Goal: Task Accomplishment & Management: Manage account settings

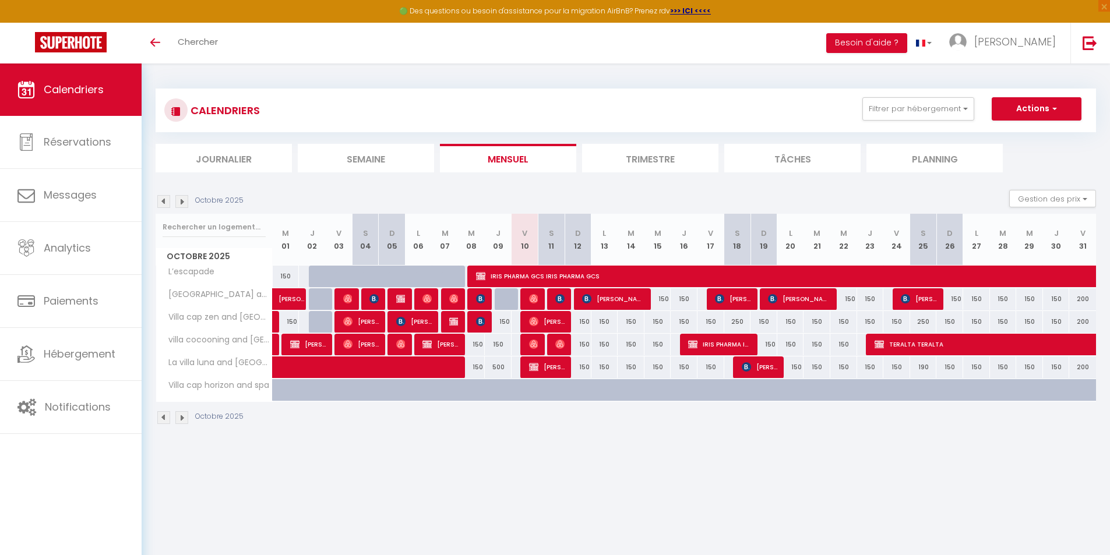
click at [182, 205] on img at bounding box center [181, 201] width 13 height 13
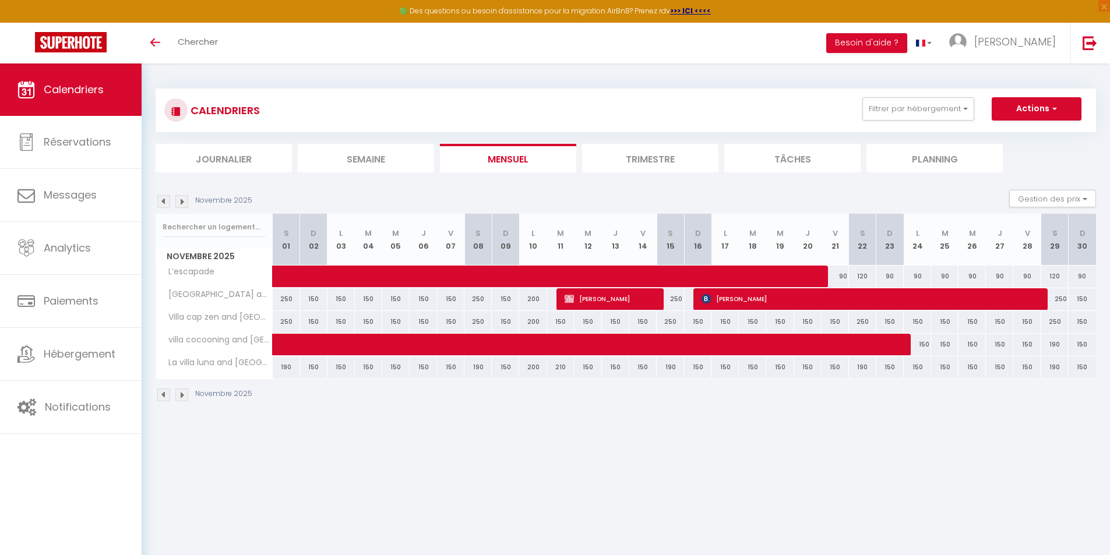
click at [182, 205] on img at bounding box center [181, 201] width 13 height 13
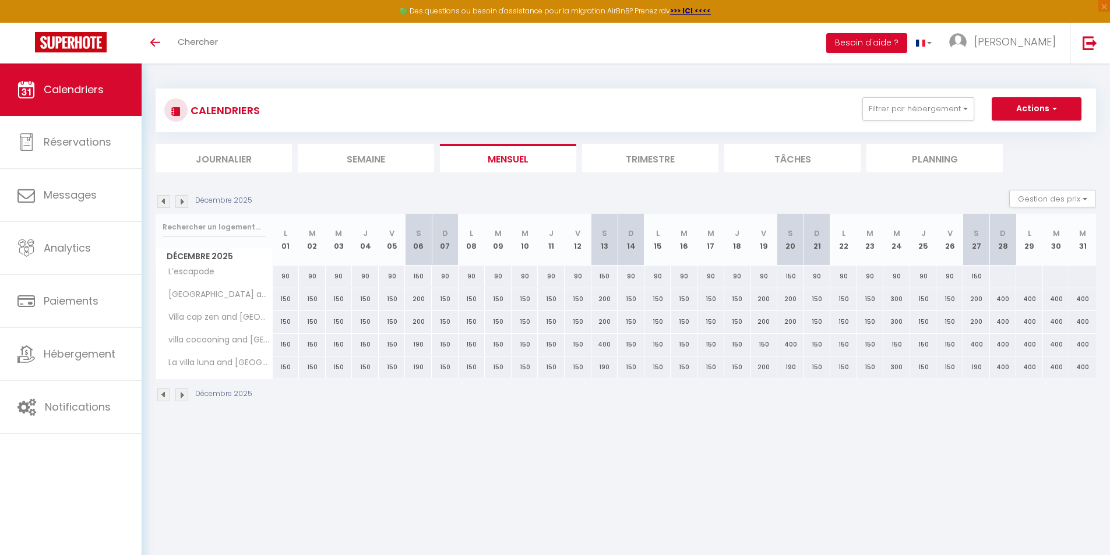
click at [163, 203] on img at bounding box center [163, 201] width 13 height 13
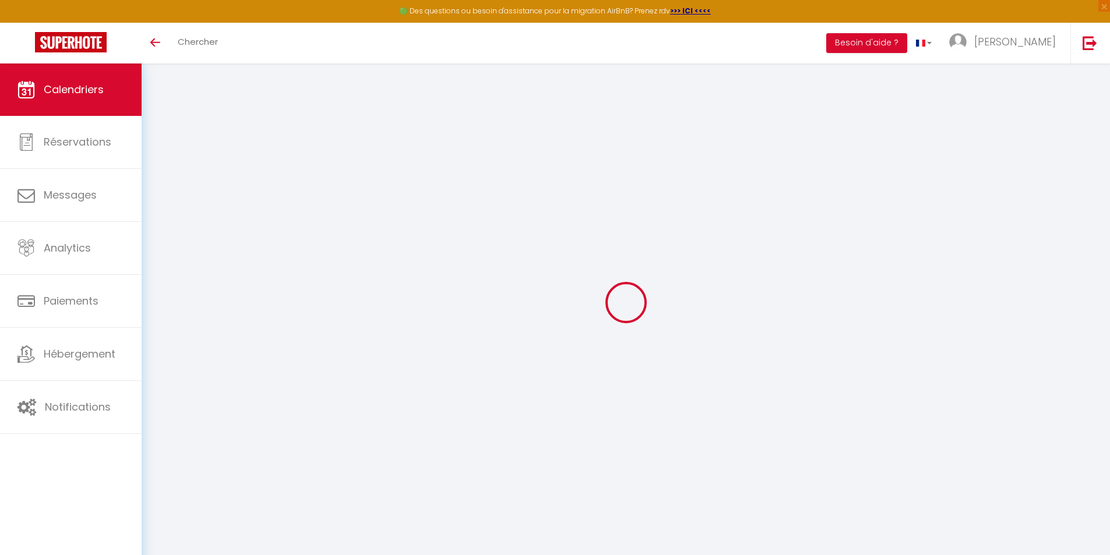
click at [163, 203] on div at bounding box center [626, 303] width 941 height 450
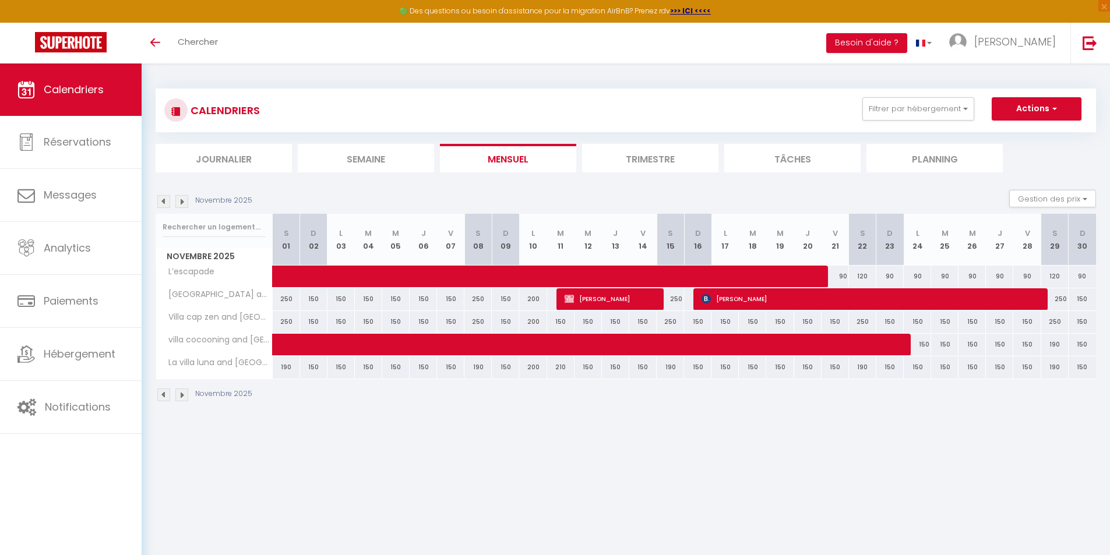
click at [163, 203] on img at bounding box center [163, 201] width 13 height 13
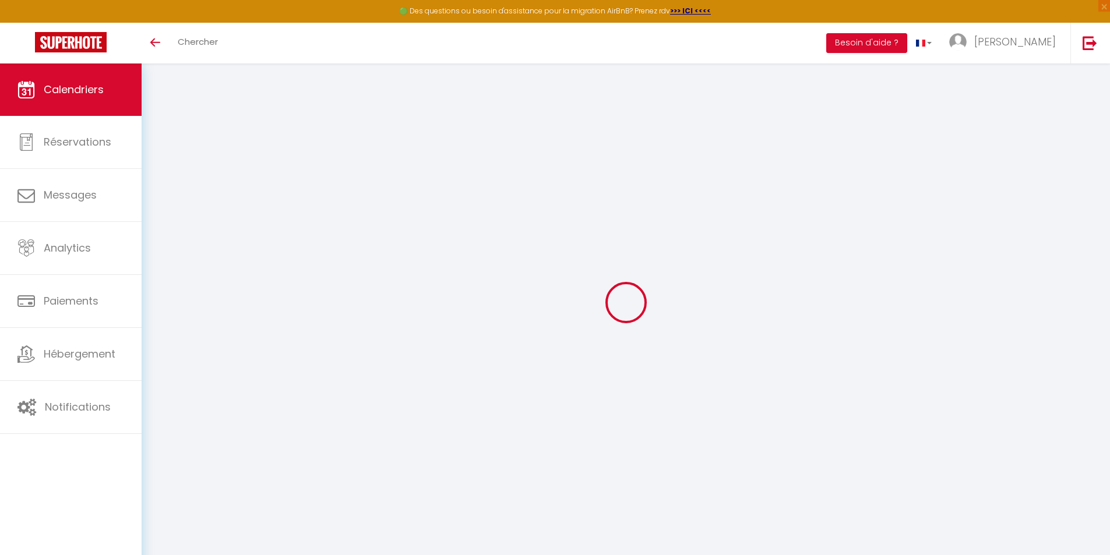
select select
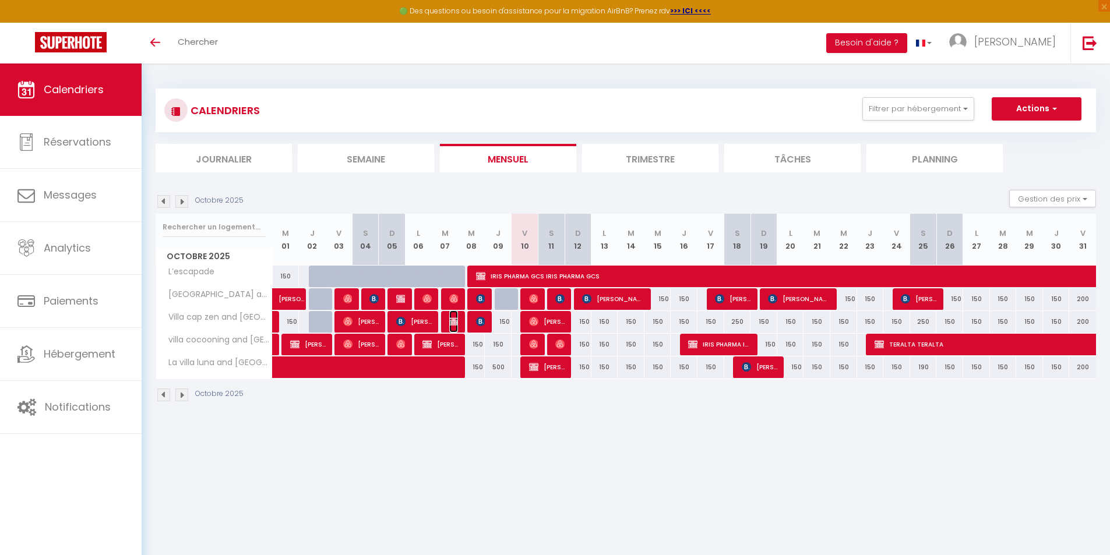
click at [453, 321] on img at bounding box center [453, 321] width 9 height 9
select select "OK"
select select "KO"
select select "0"
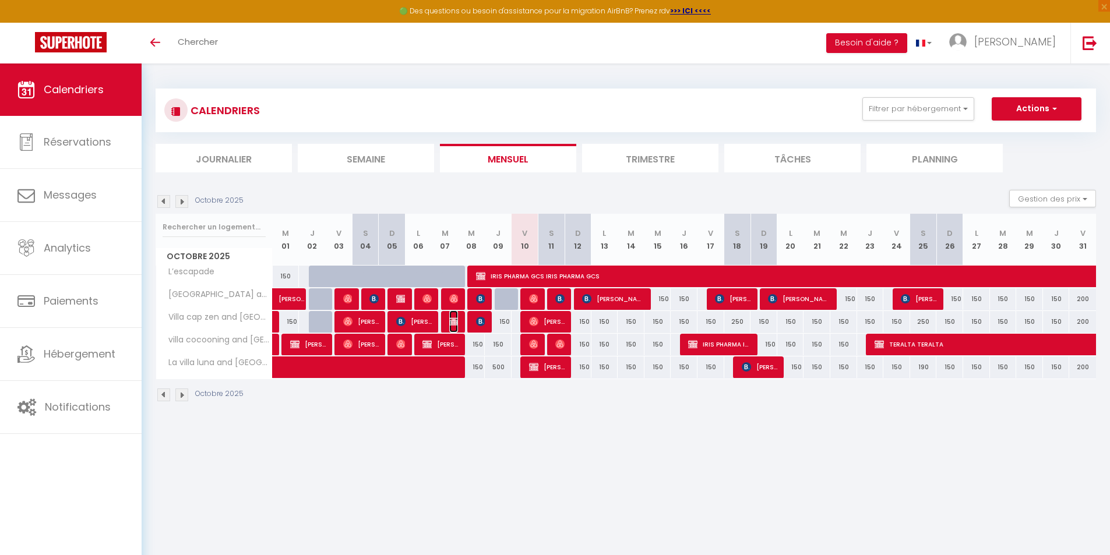
select select "1"
select select
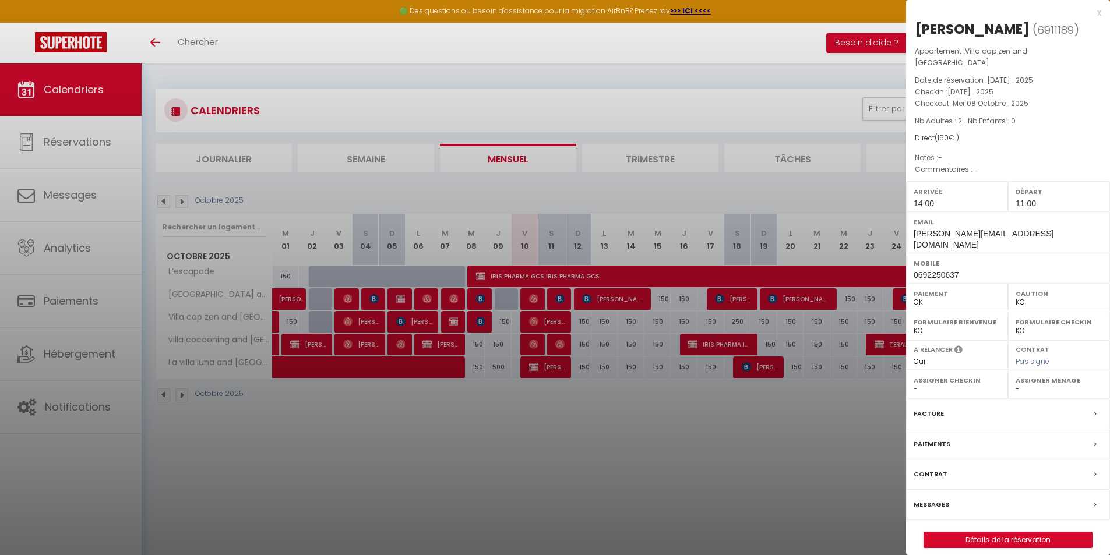
click at [902, 433] on div "Messages" at bounding box center [1008, 505] width 204 height 30
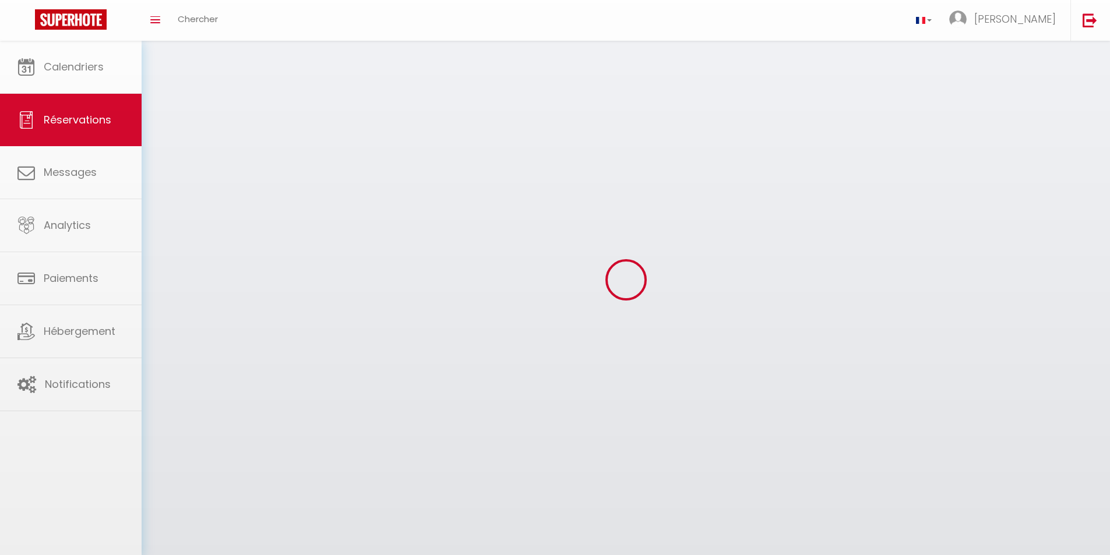
click at [902, 433] on body "× Toggle navigation Toggle Search Toggle menubar Chercher BUTTON JUSTINE Paramè…" at bounding box center [555, 318] width 1110 height 555
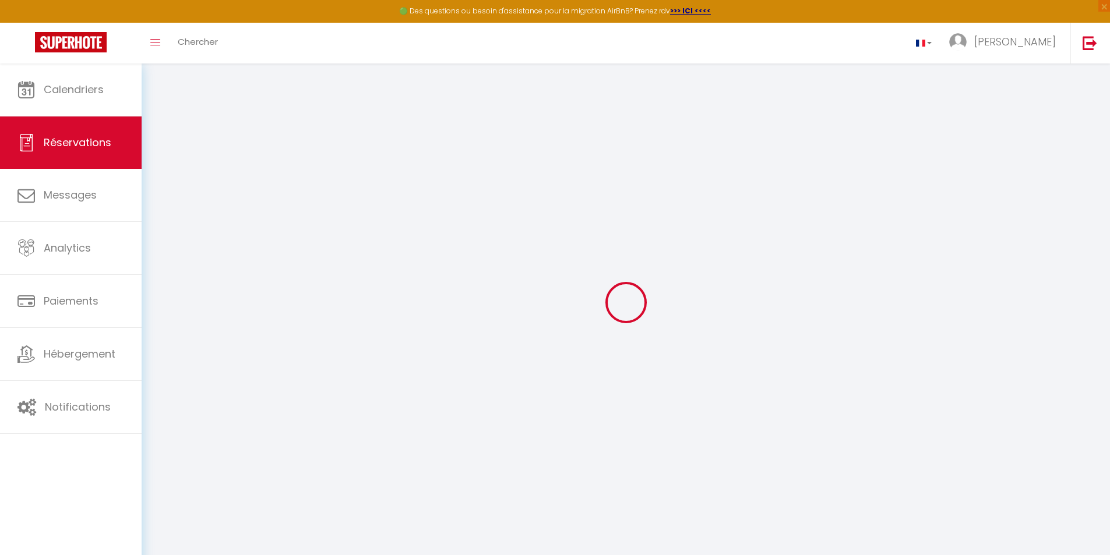
select select
checkbox input "false"
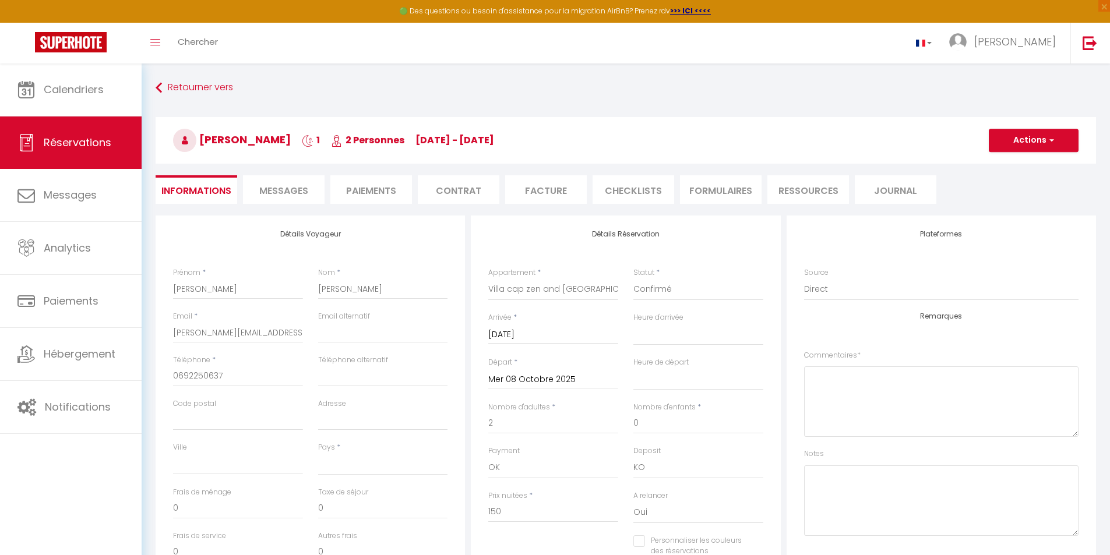
select select
checkbox input "false"
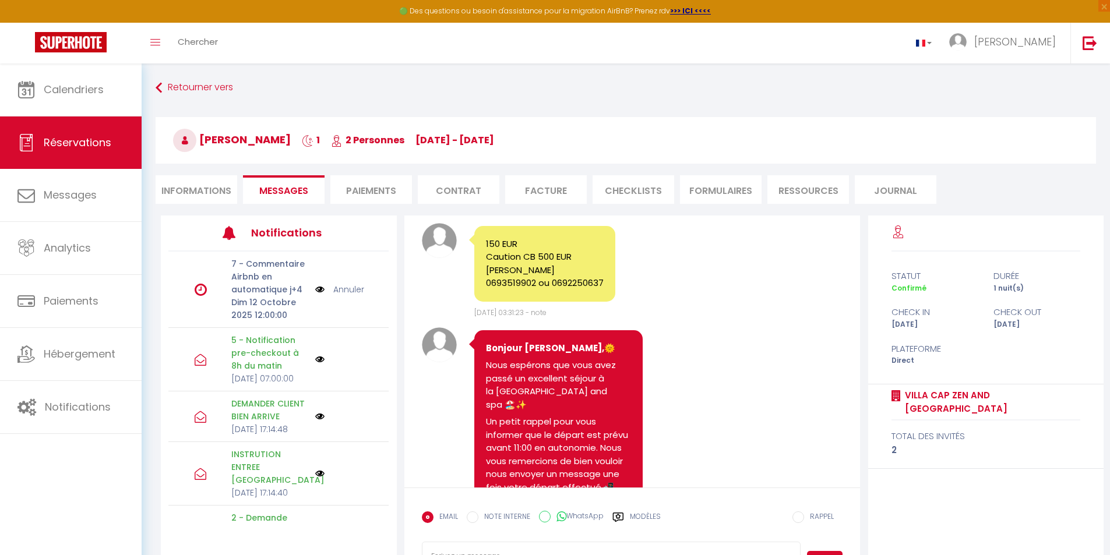
scroll to position [4066, 0]
